Goal: Task Accomplishment & Management: Use online tool/utility

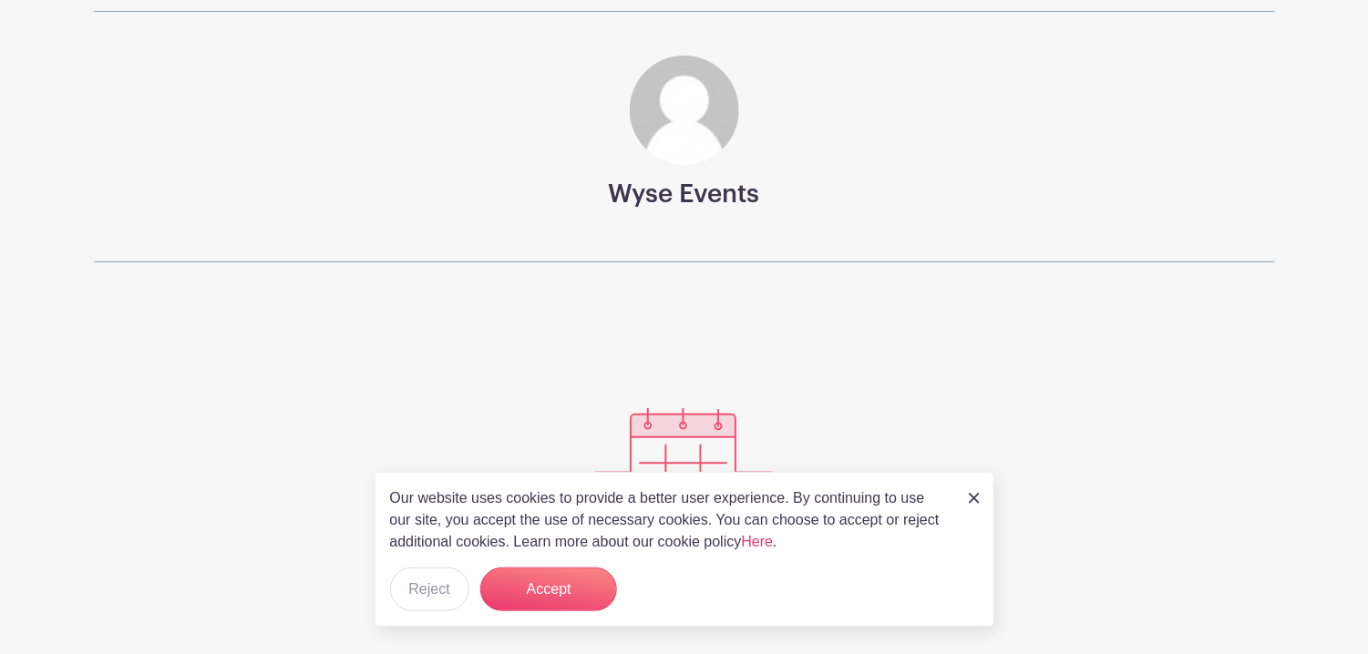
scroll to position [126, 0]
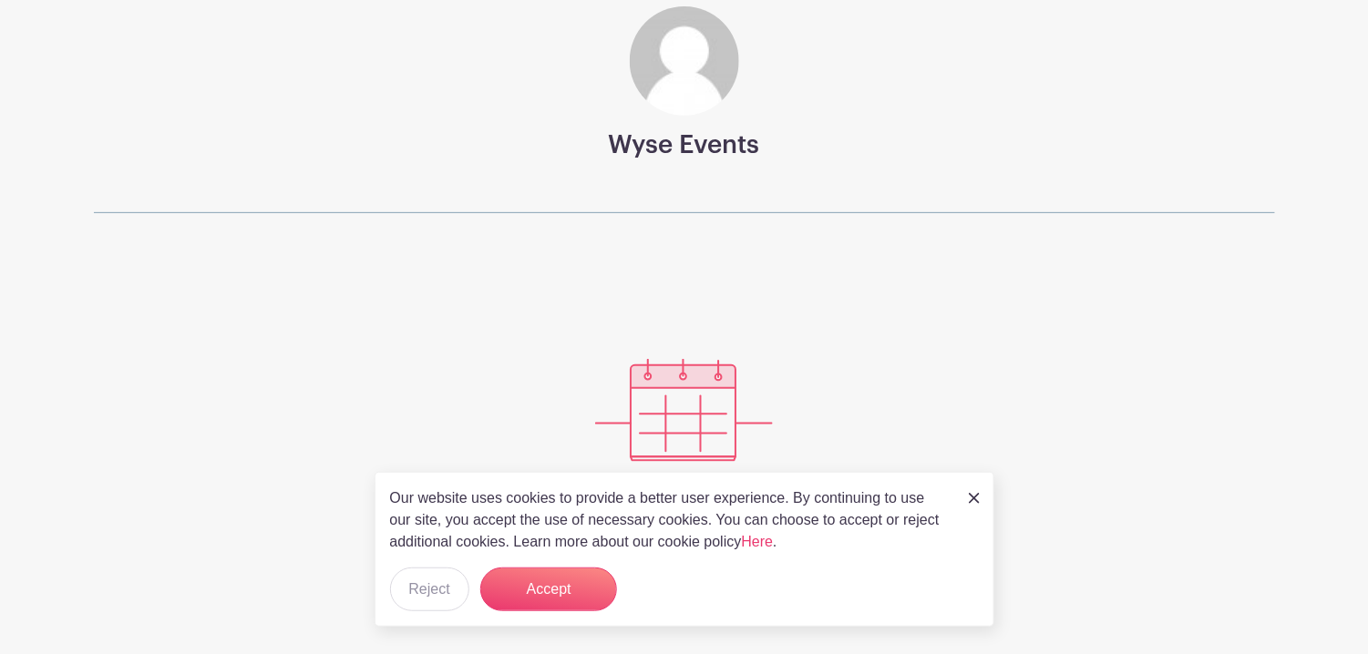
click at [978, 502] on img at bounding box center [974, 498] width 11 height 11
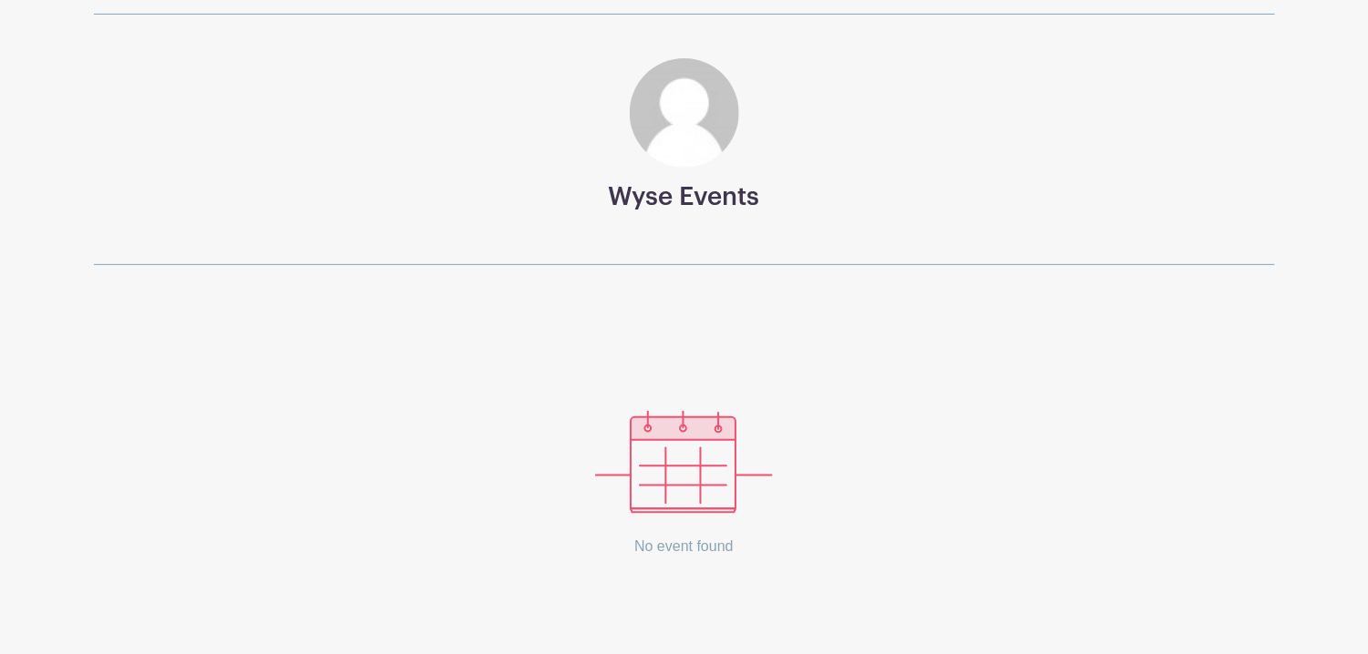
scroll to position [0, 0]
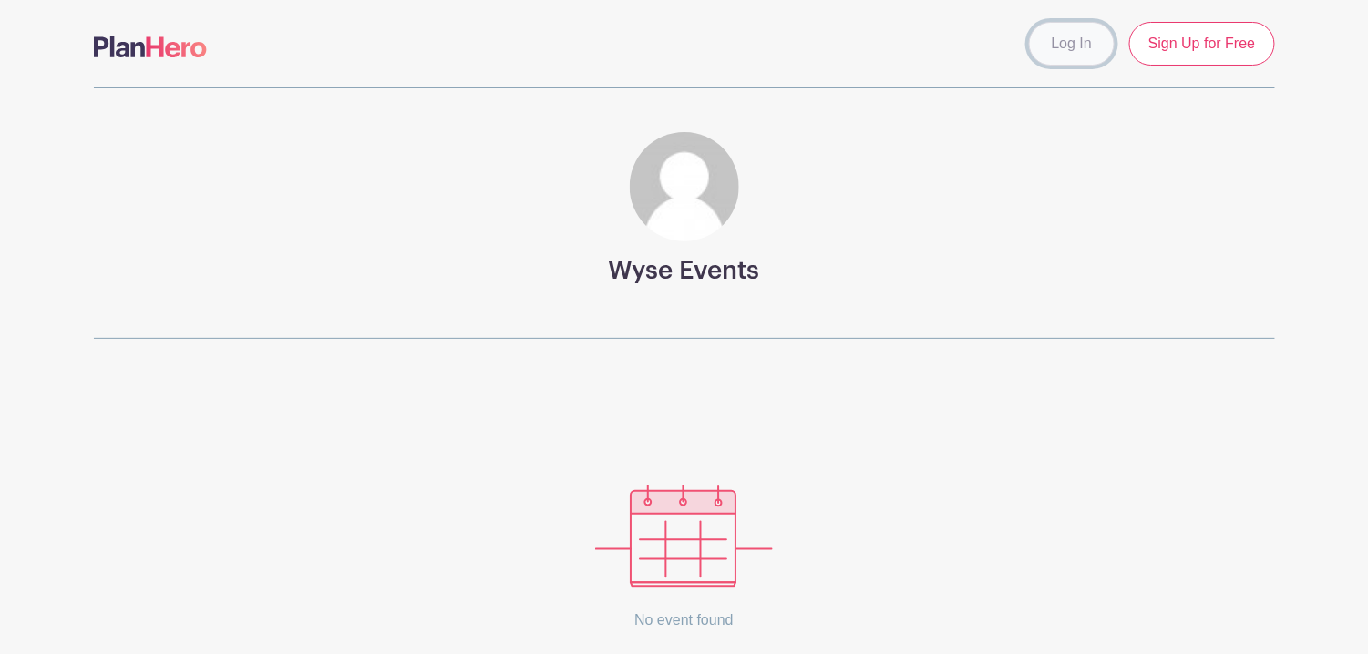
click at [1084, 50] on link "Log In" at bounding box center [1072, 44] width 86 height 44
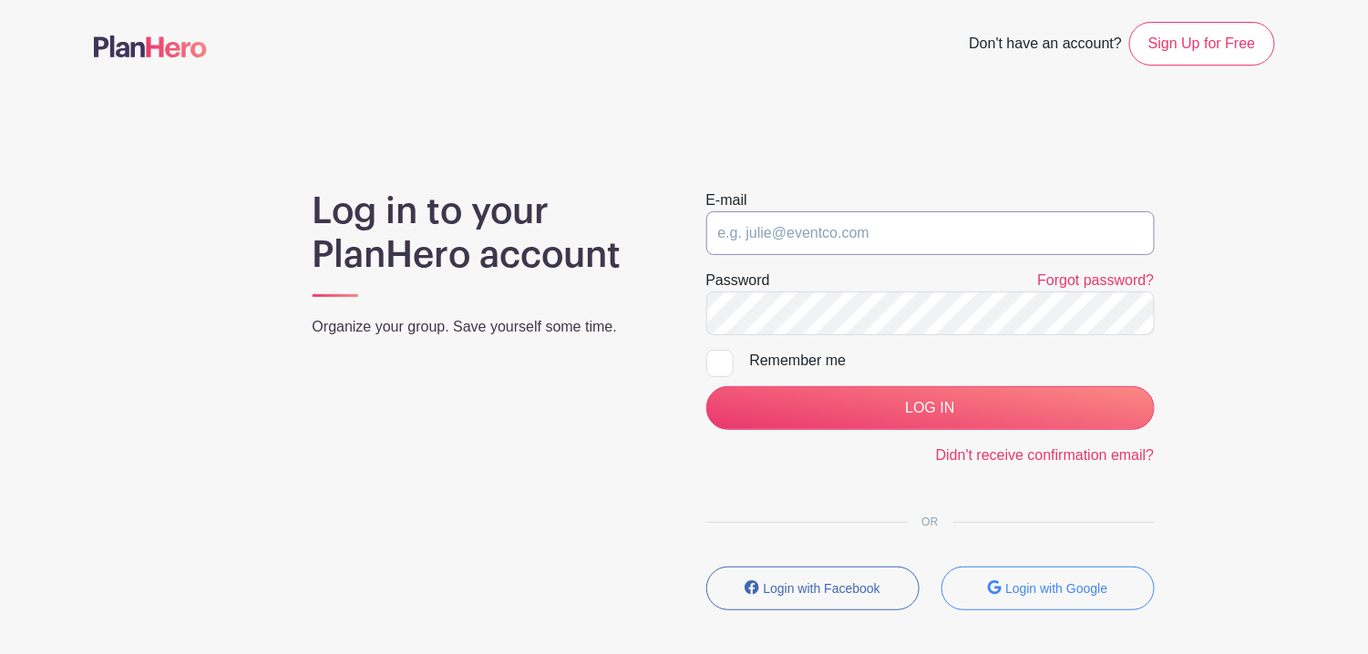
click at [887, 222] on input "email" at bounding box center [930, 233] width 448 height 44
type input "[EMAIL_ADDRESS][DOMAIN_NAME]"
click at [706, 386] on input "LOG IN" at bounding box center [930, 408] width 448 height 44
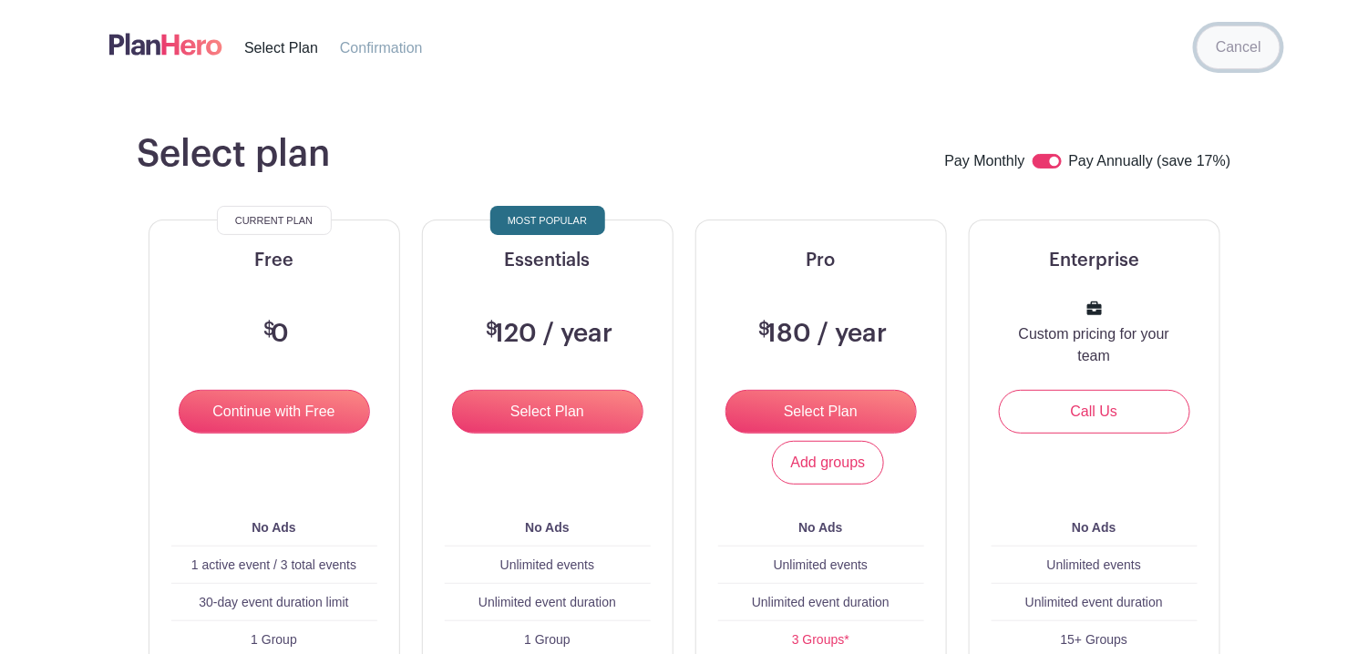
click at [1261, 54] on link "Cancel" at bounding box center [1239, 48] width 84 height 44
click at [1239, 61] on link "Cancel" at bounding box center [1239, 48] width 84 height 44
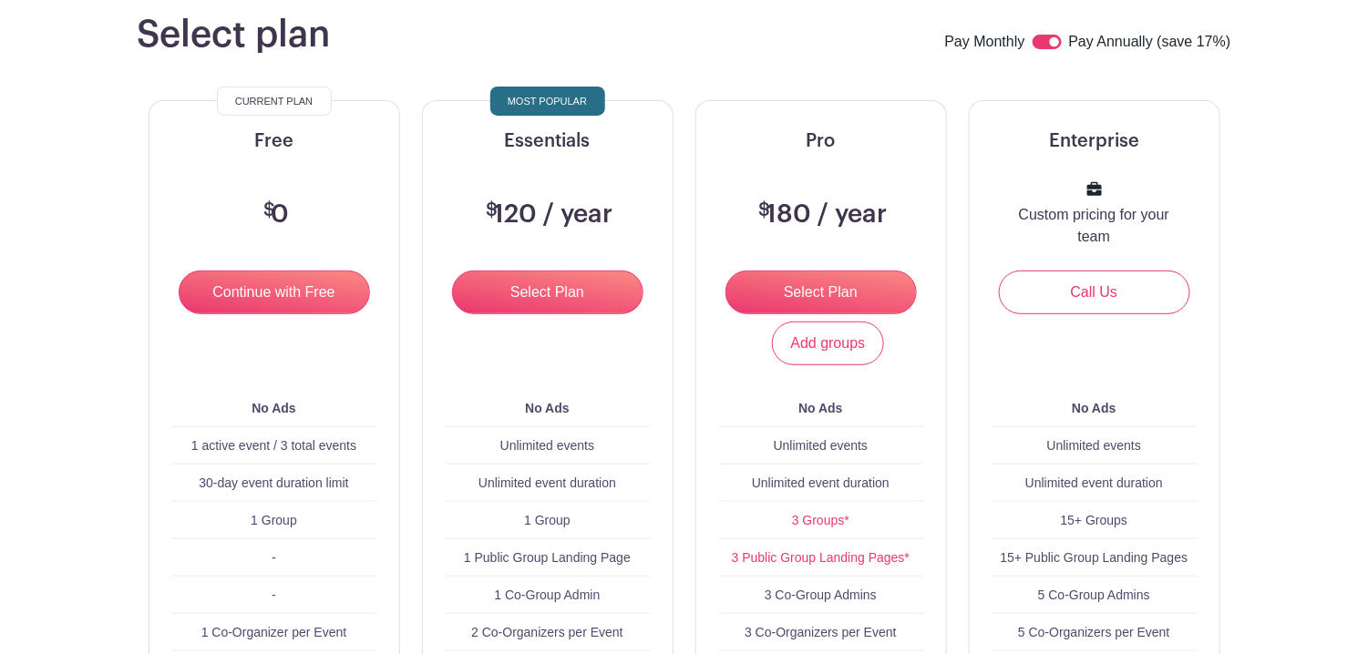
scroll to position [91, 0]
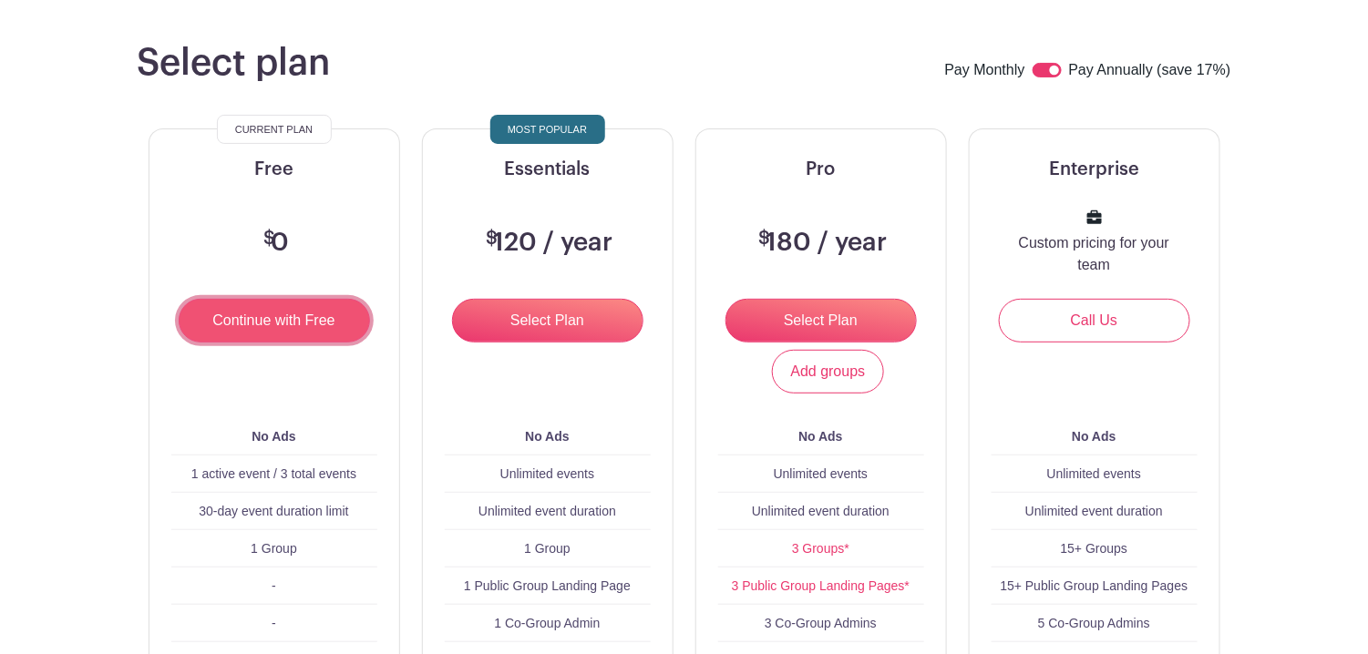
click at [294, 333] on input "Continue with Free" at bounding box center [274, 321] width 191 height 44
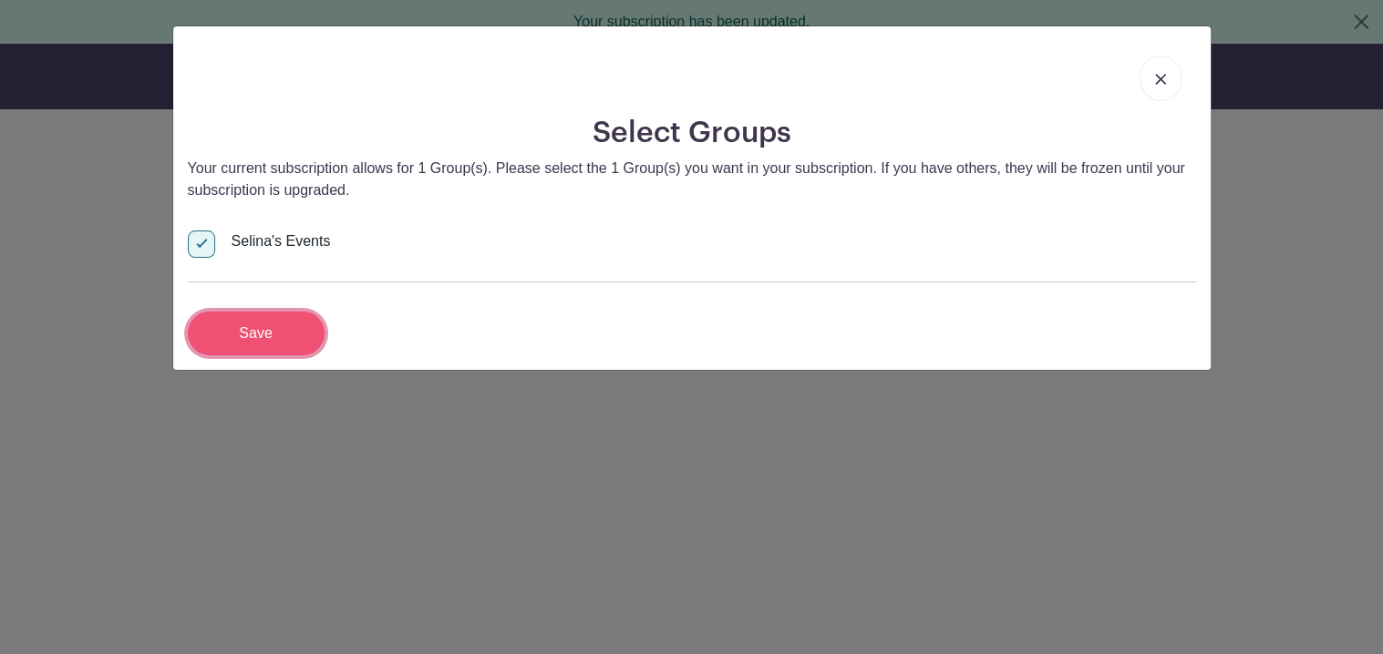
click at [302, 325] on input "Save" at bounding box center [256, 334] width 137 height 44
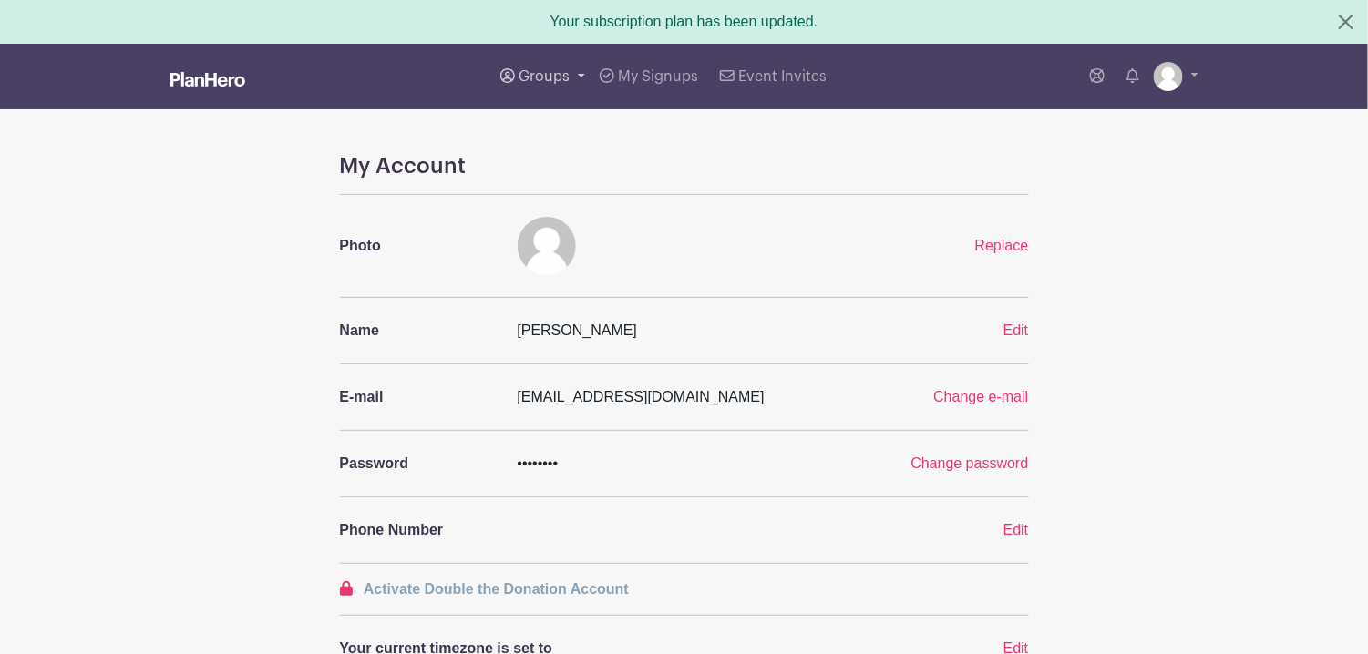
click at [569, 78] on span "Groups" at bounding box center [544, 76] width 51 height 15
click at [598, 206] on span "Wyse Events" at bounding box center [581, 216] width 87 height 21
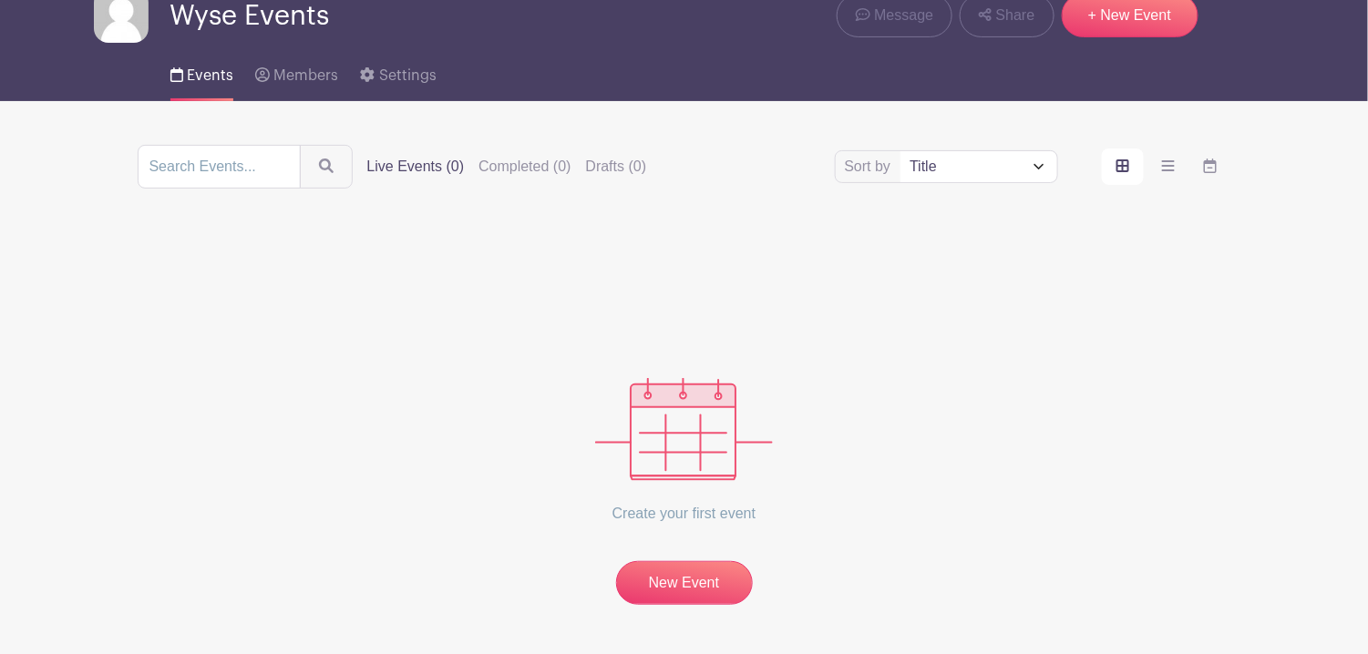
scroll to position [149, 0]
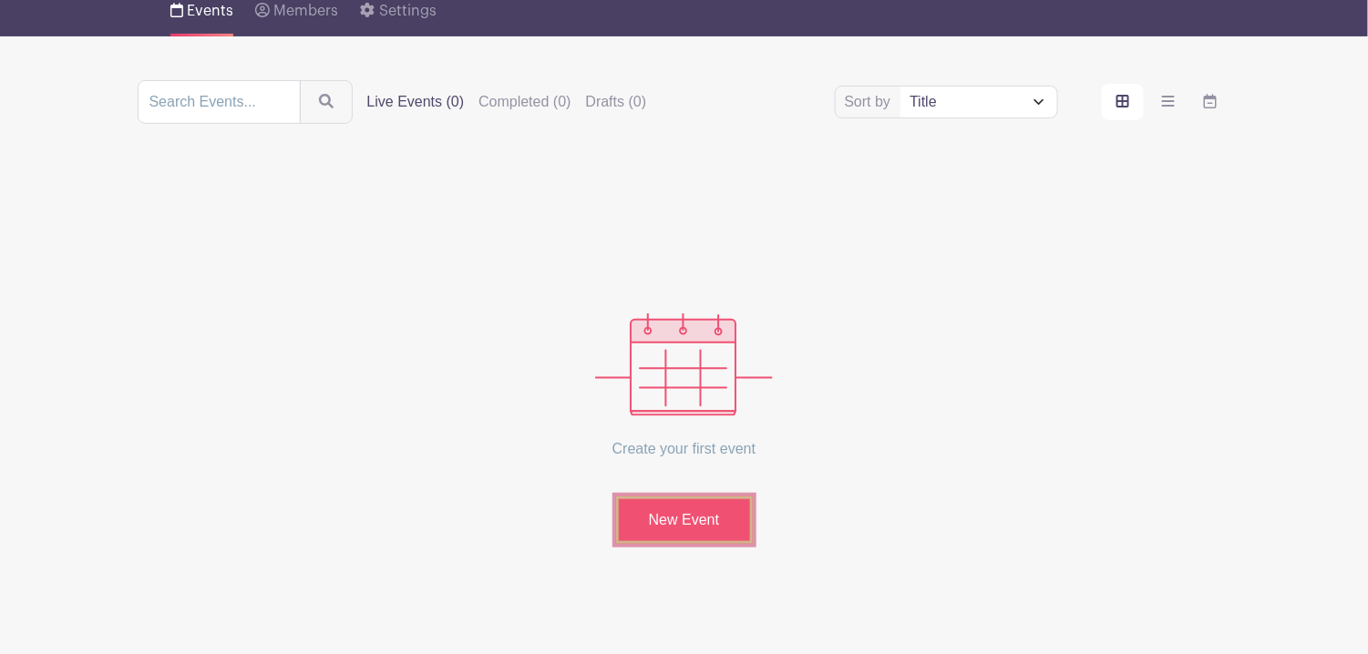
click at [695, 527] on link "New Event" at bounding box center [684, 520] width 137 height 47
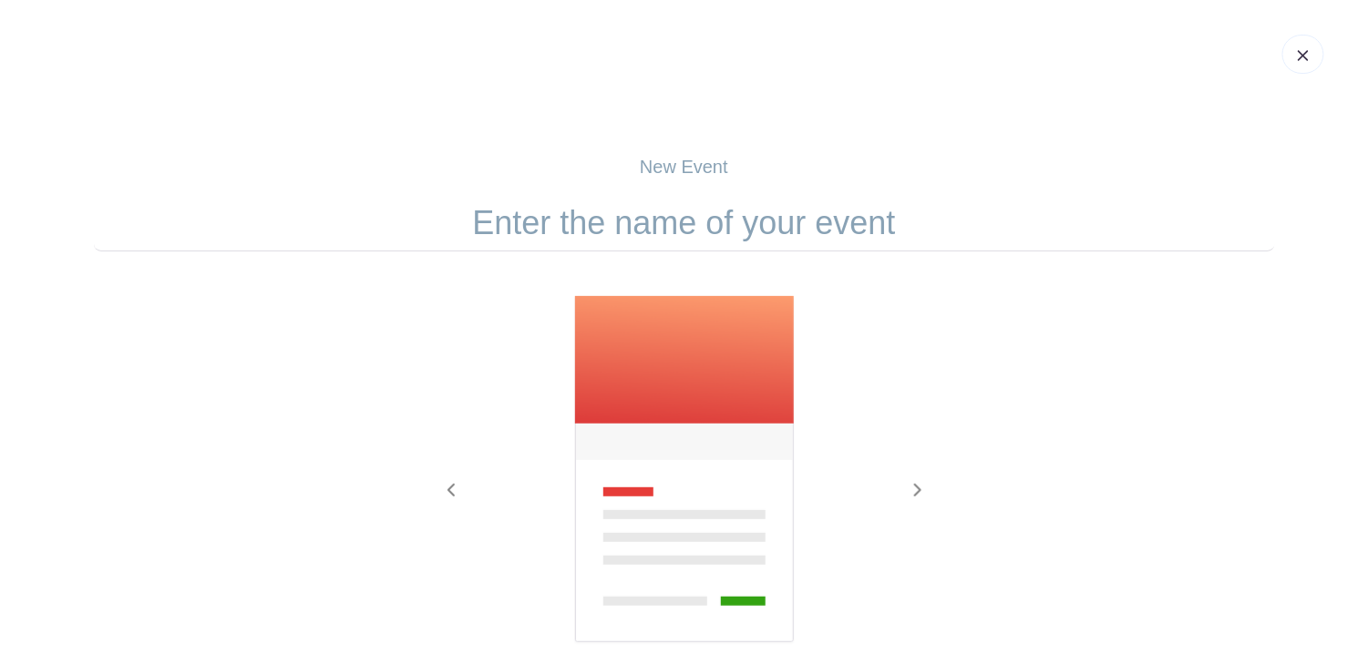
click at [777, 235] on input "text" at bounding box center [684, 223] width 1181 height 57
drag, startPoint x: 889, startPoint y: 221, endPoint x: 379, endPoint y: 180, distance: 511.1
click at [367, 180] on div "New Event Previous Next" at bounding box center [684, 474] width 1181 height 643
click at [557, 234] on input "text" at bounding box center [684, 223] width 1181 height 57
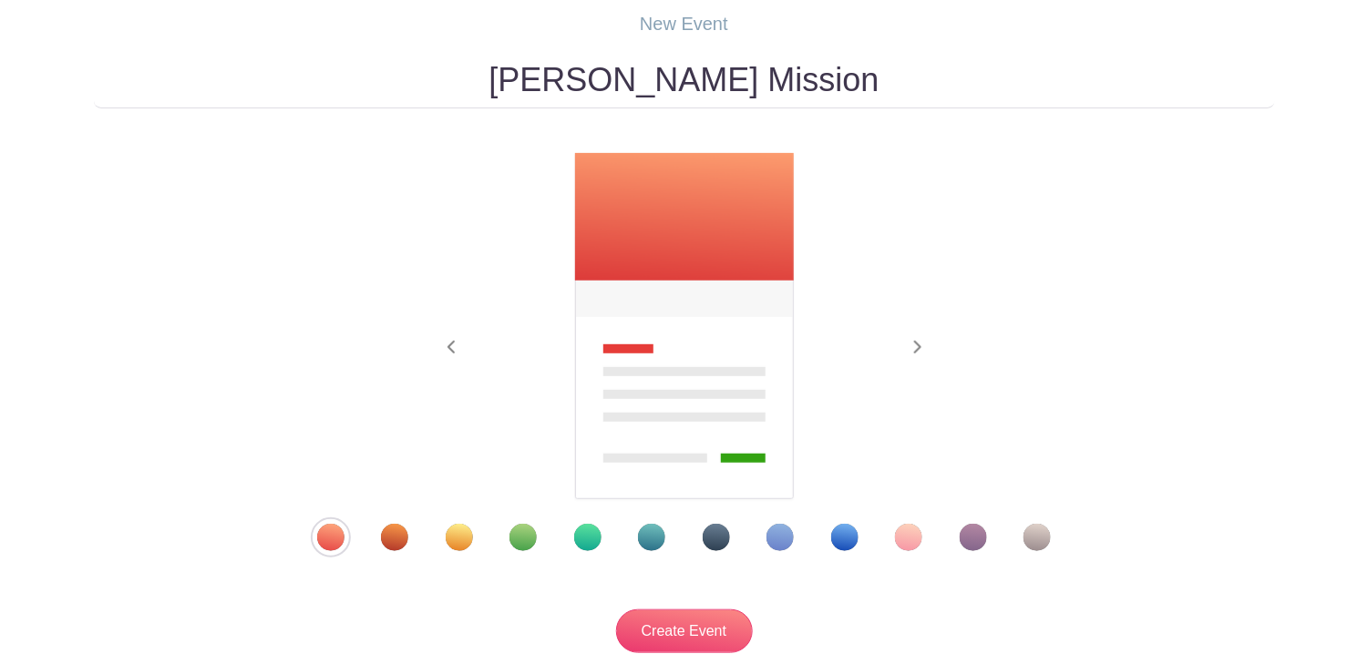
scroll to position [298, 0]
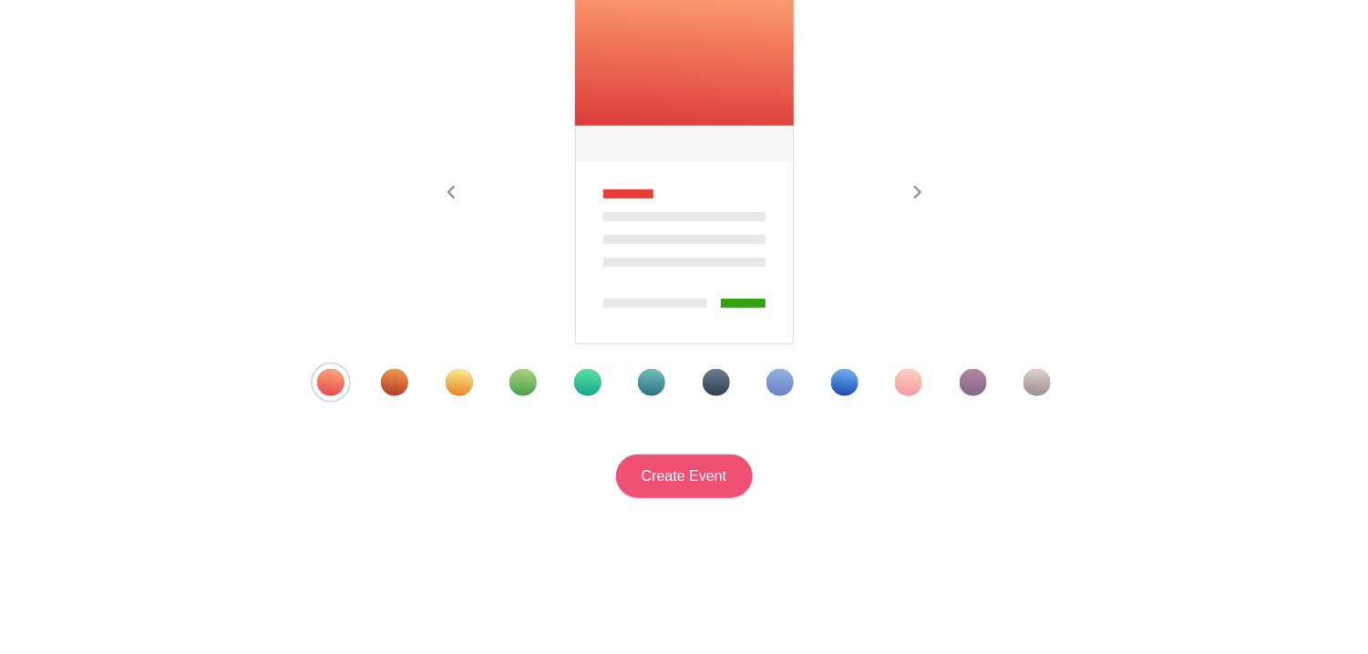
type input "Scott Mission"
click at [743, 483] on input "Create Event" at bounding box center [684, 477] width 137 height 44
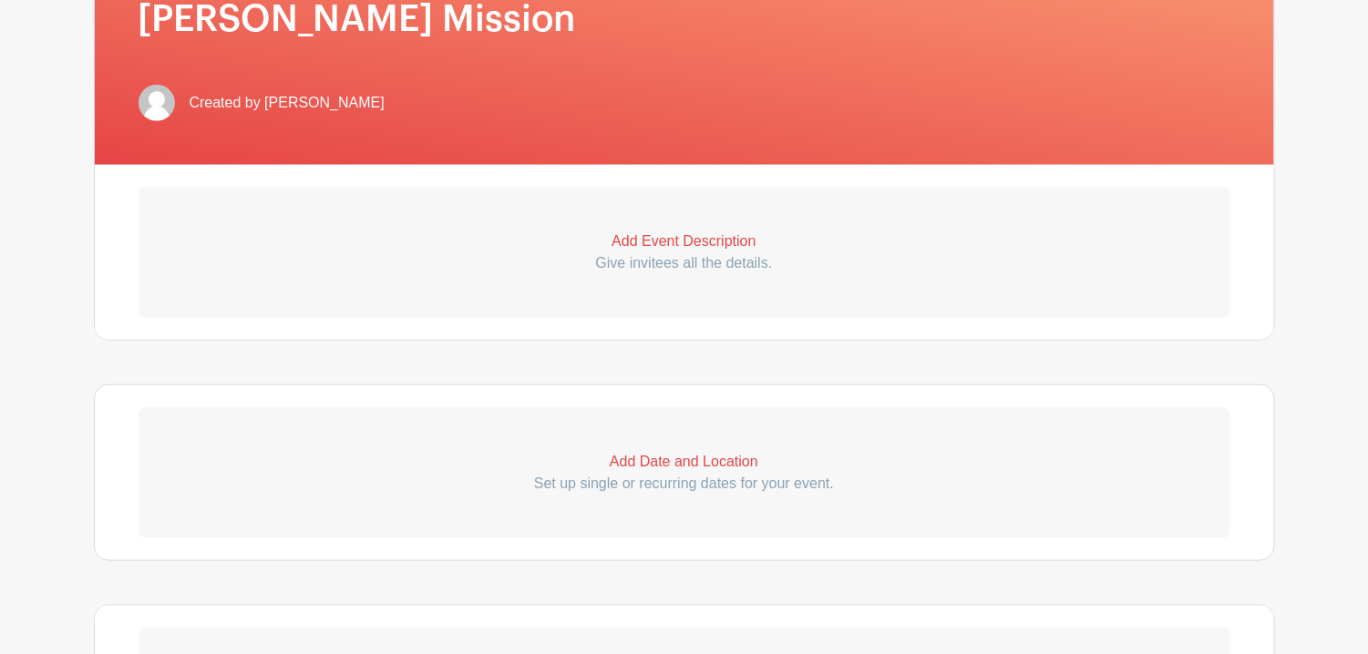
scroll to position [313, 0]
